Goal: Transaction & Acquisition: Purchase product/service

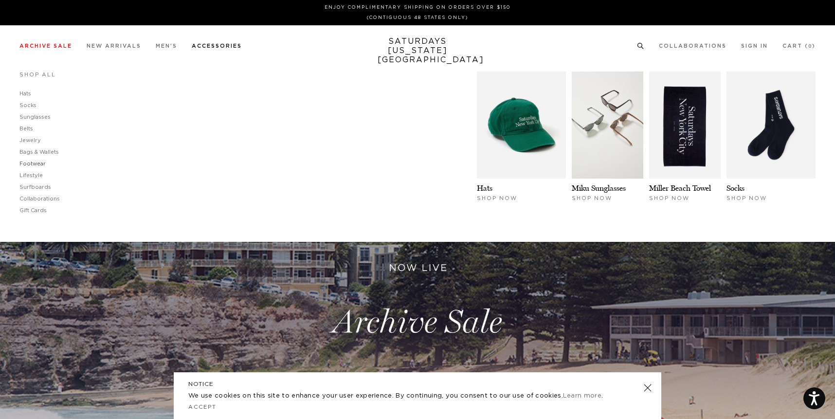
click at [35, 163] on link "Footwear" at bounding box center [32, 163] width 26 height 5
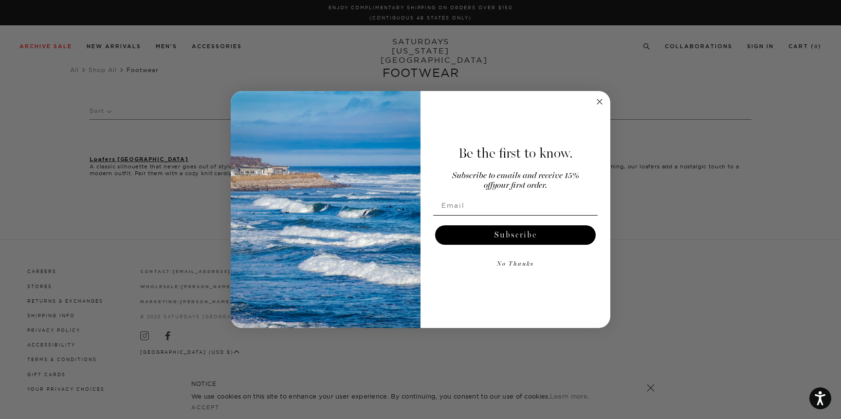
click at [97, 159] on div "Close dialog Be the first to know. Subscribe to emails and receive 15% off your…" at bounding box center [420, 209] width 841 height 419
